Goal: Complete application form

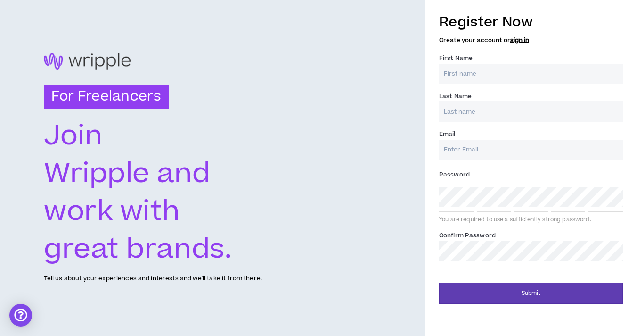
click at [456, 76] on input "First Name *" at bounding box center [531, 74] width 184 height 20
type input "[PERSON_NAME]"
type input "Servold"
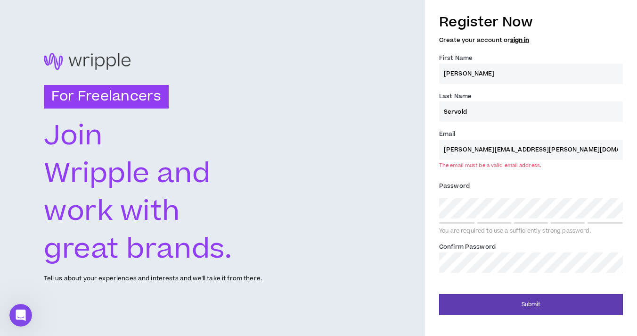
type input "[PERSON_NAME][EMAIL_ADDRESS][PERSON_NAME][DOMAIN_NAME]"
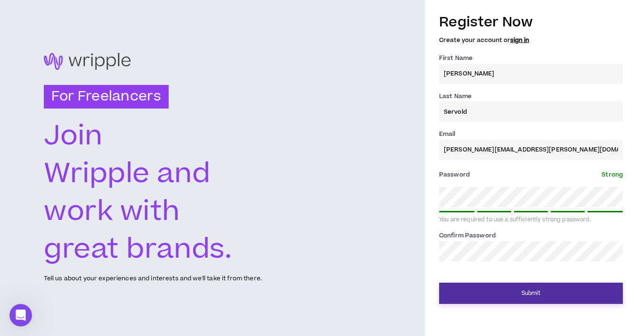
click at [487, 295] on button "Submit" at bounding box center [531, 292] width 184 height 21
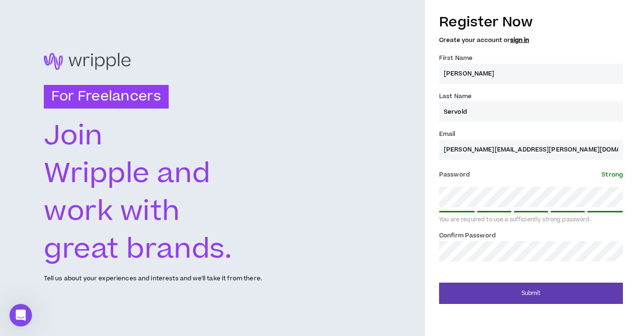
click at [509, 310] on div "Register Now Create your account or sign in First Name * [PERSON_NAME] Last Nam…" at bounding box center [531, 168] width 212 height 336
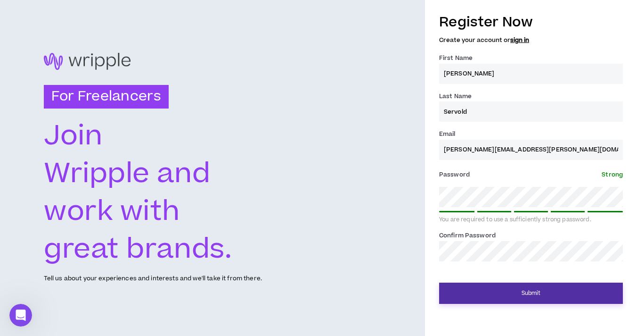
click at [510, 297] on button "Submit" at bounding box center [531, 292] width 184 height 21
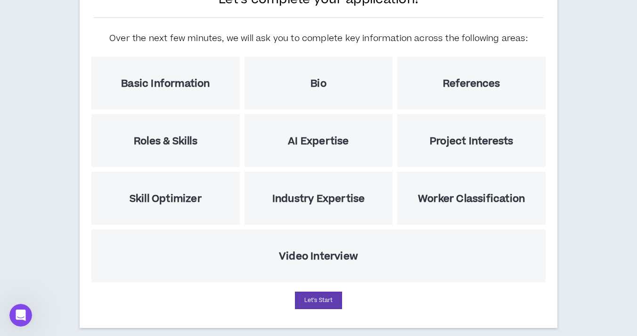
scroll to position [107, 0]
